Goal: Information Seeking & Learning: Understand process/instructions

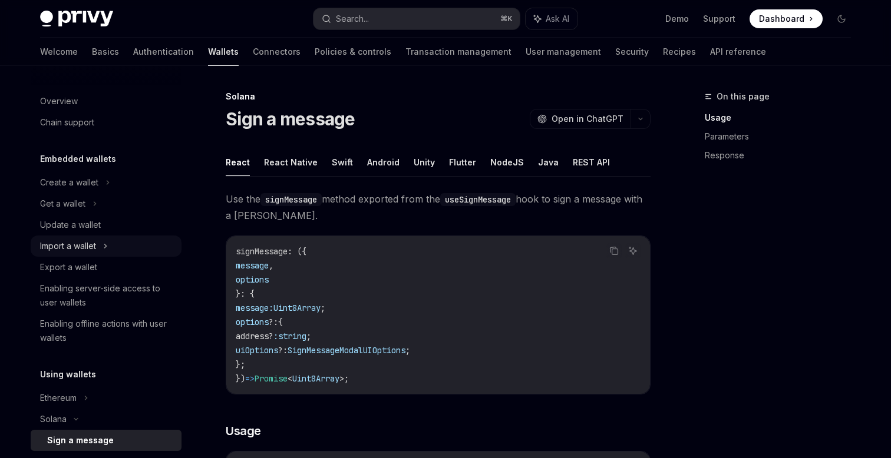
click at [111, 252] on div "Import a wallet" at bounding box center [106, 246] width 151 height 21
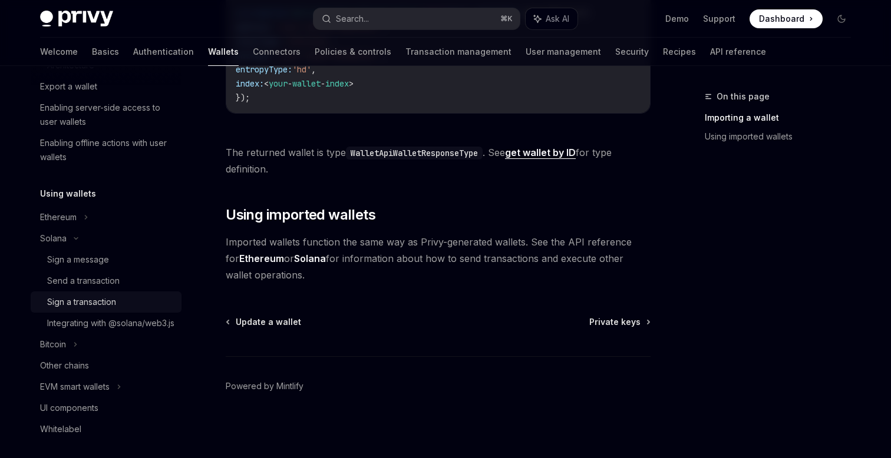
scroll to position [243, 0]
click at [105, 272] on link "Send a transaction" at bounding box center [106, 282] width 151 height 21
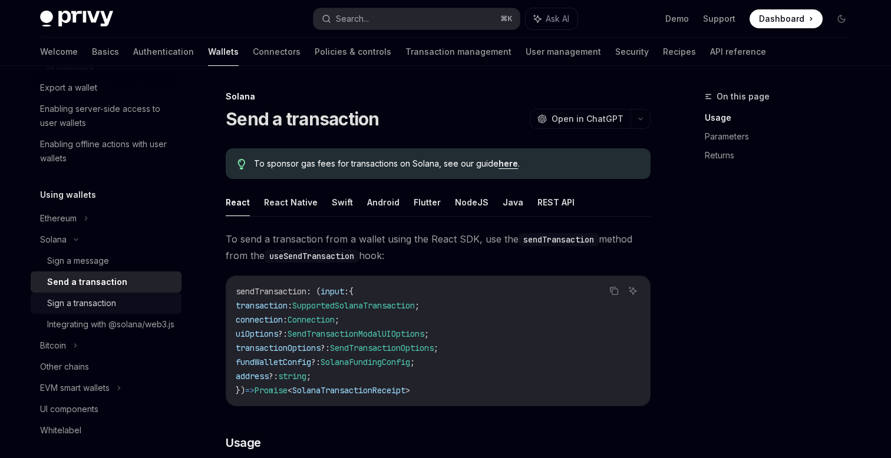
click at [110, 298] on div "Sign a transaction" at bounding box center [81, 303] width 69 height 14
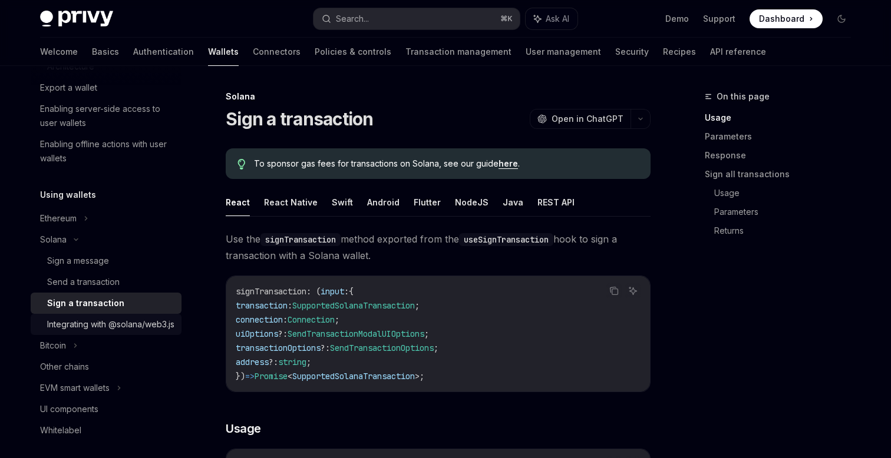
click at [99, 332] on div "Integrating with @solana/web3.js" at bounding box center [110, 325] width 127 height 14
type textarea "*"
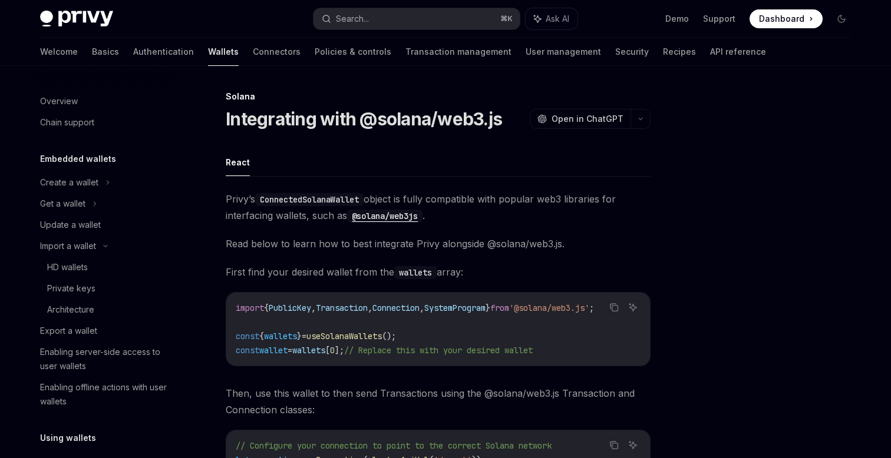
scroll to position [1, 0]
